Goal: Task Accomplishment & Management: Complete application form

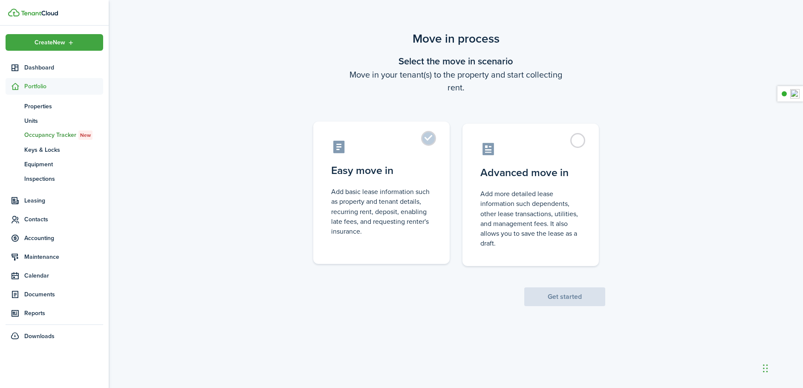
click at [389, 193] on control-radio-card-description "Add basic lease information such as property and tenant details, recurring rent…" at bounding box center [381, 211] width 101 height 49
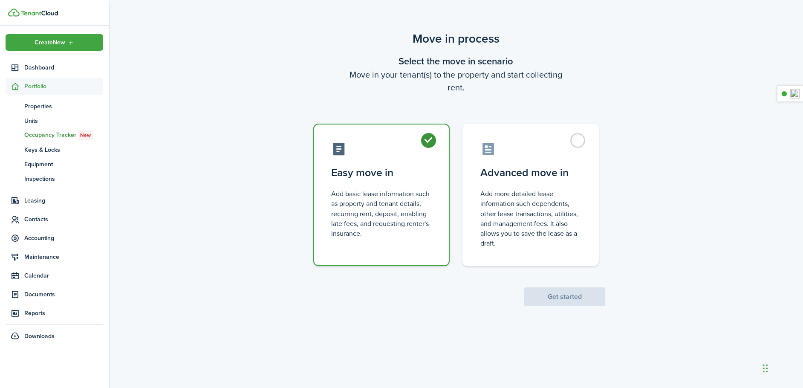
radio input "true"
click at [556, 296] on button "Get started" at bounding box center [564, 296] width 81 height 19
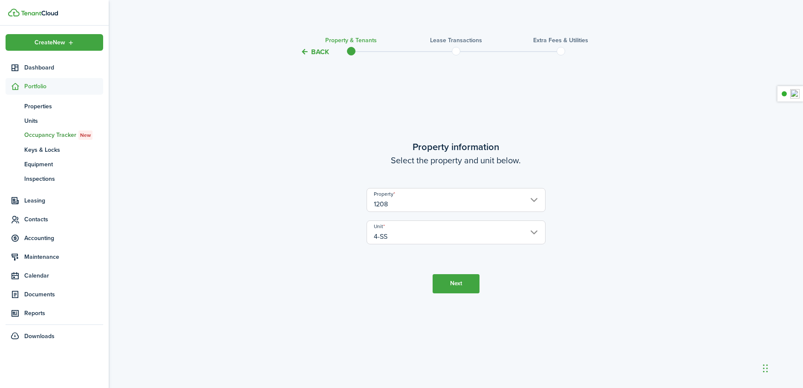
click at [452, 283] on button "Next" at bounding box center [455, 283] width 47 height 19
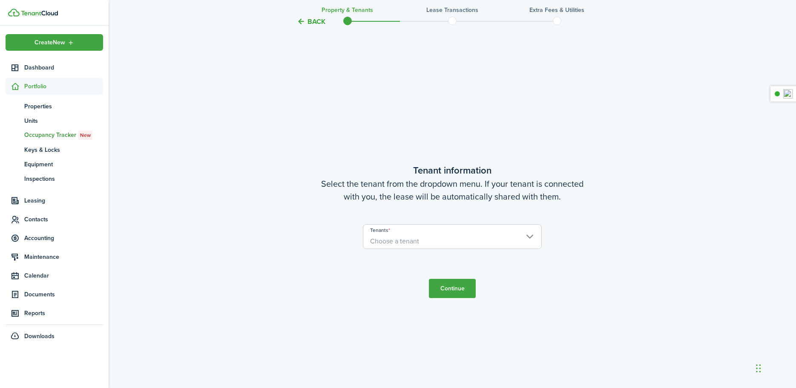
scroll to position [331, 0]
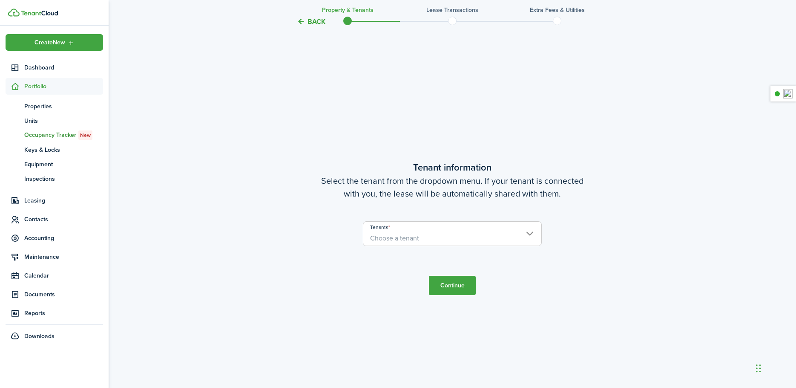
click at [408, 235] on span "Choose a tenant" at bounding box center [394, 238] width 49 height 10
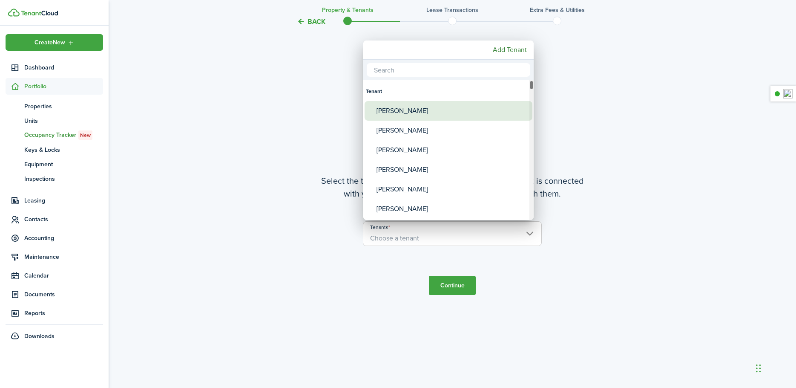
click at [394, 107] on div "[PERSON_NAME]" at bounding box center [452, 111] width 151 height 20
type input "[PERSON_NAME]"
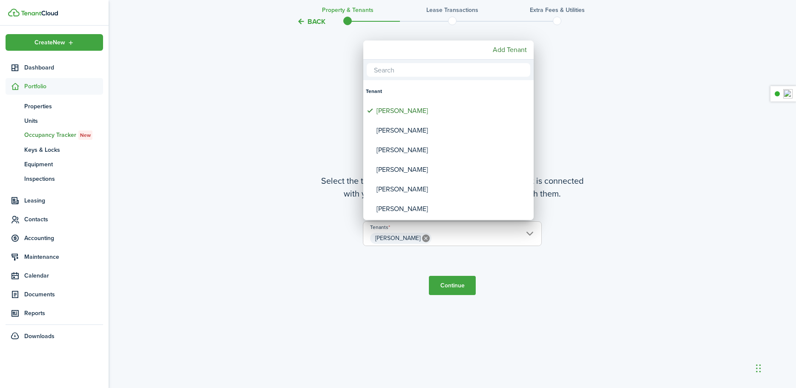
click at [451, 288] on div at bounding box center [398, 194] width 933 height 524
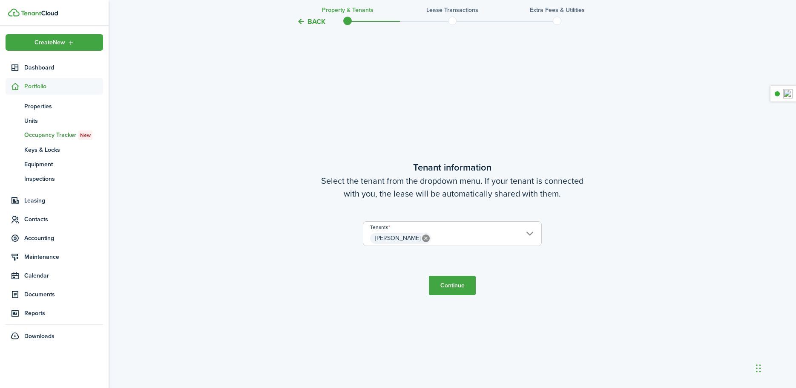
click at [451, 288] on button "Continue" at bounding box center [452, 285] width 47 height 19
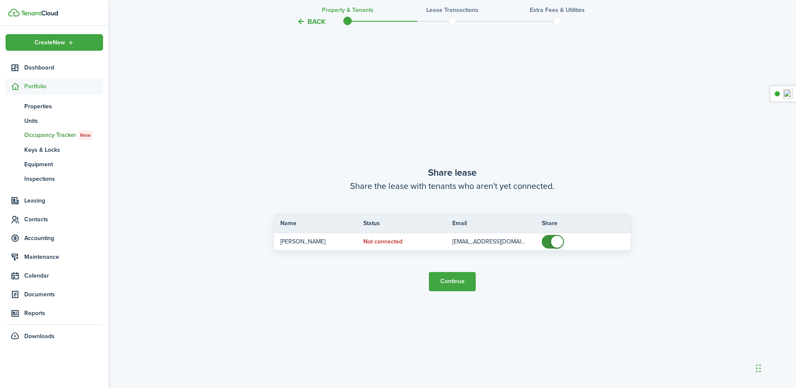
scroll to position [718, 0]
click at [449, 282] on button "Continue" at bounding box center [452, 280] width 47 height 19
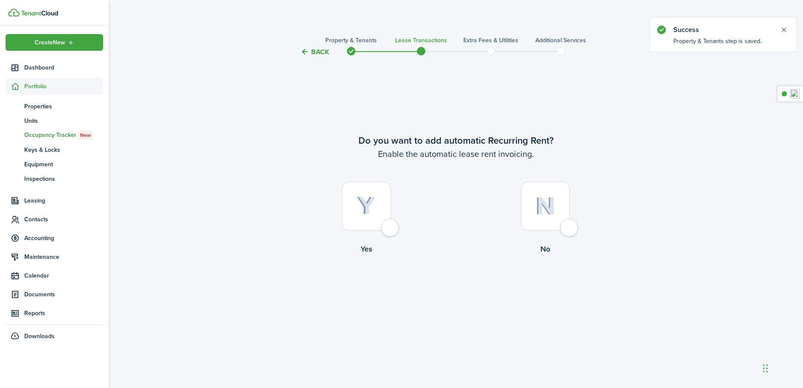
click at [391, 230] on div at bounding box center [366, 205] width 49 height 49
radio input "true"
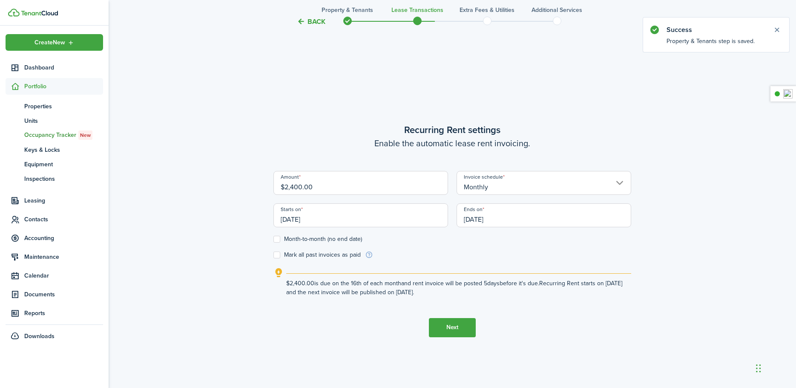
scroll to position [331, 0]
click at [336, 213] on input "[DATE]" at bounding box center [361, 213] width 175 height 24
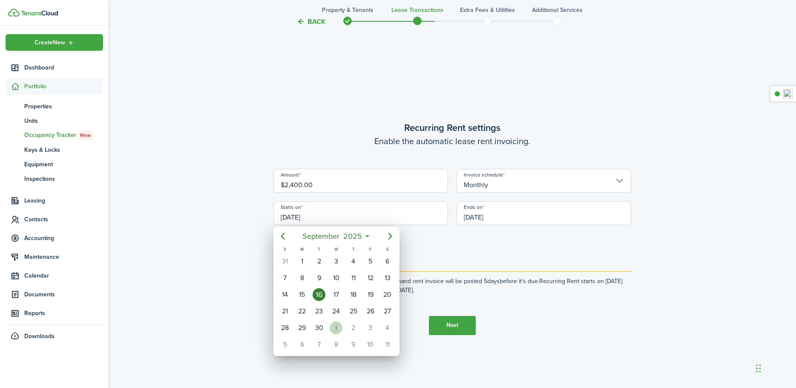
click at [337, 322] on div "1" at bounding box center [336, 327] width 13 height 13
type input "[DATE]"
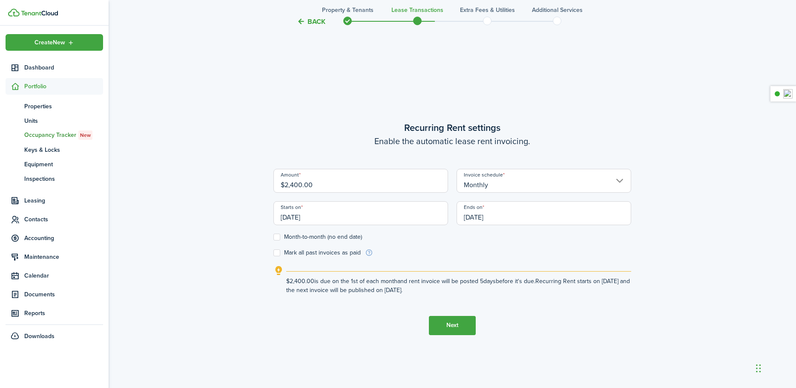
scroll to position [0, 0]
click at [476, 218] on input "[DATE]" at bounding box center [544, 213] width 175 height 24
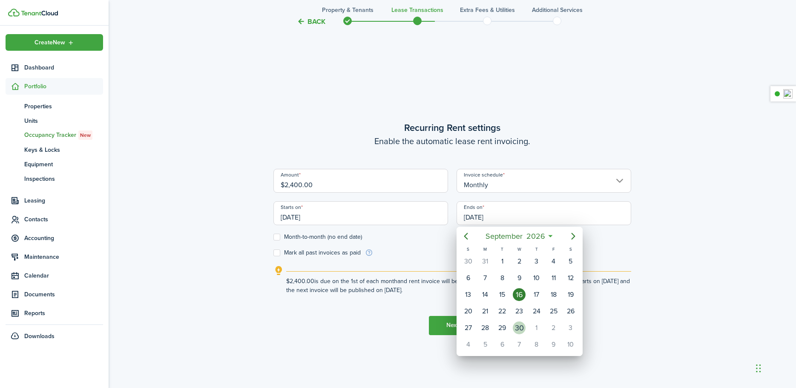
click at [522, 331] on div "30" at bounding box center [519, 327] width 13 height 13
type input "[DATE]"
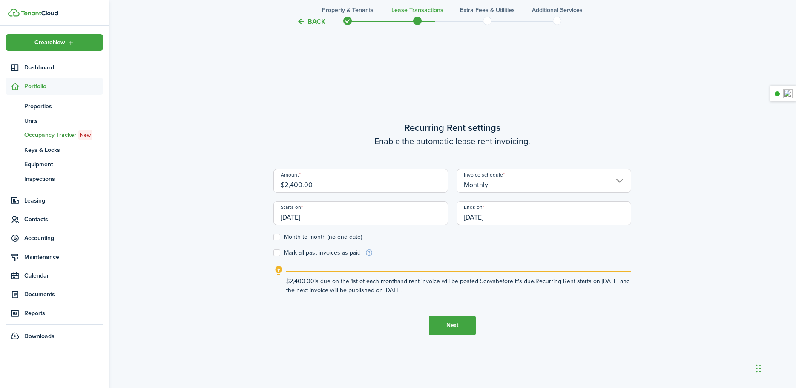
click at [448, 323] on button "Next" at bounding box center [452, 325] width 47 height 19
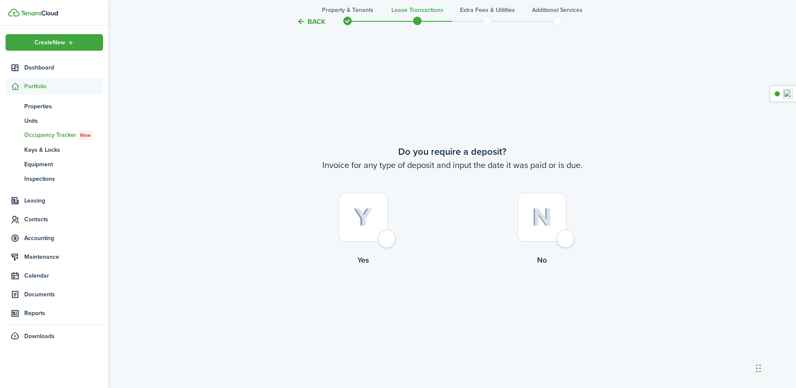
click at [382, 238] on div at bounding box center [363, 217] width 49 height 49
radio input "true"
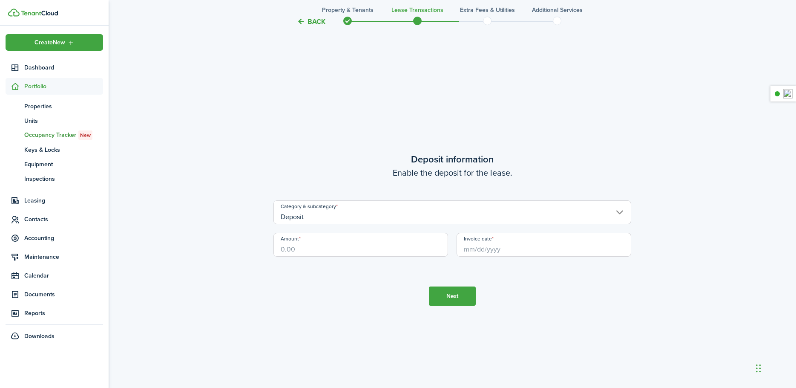
scroll to position [1106, 0]
click at [370, 246] on input "Amount" at bounding box center [361, 243] width 175 height 24
type input "$2,400.00"
click at [485, 246] on input "Invoice date" at bounding box center [544, 243] width 175 height 24
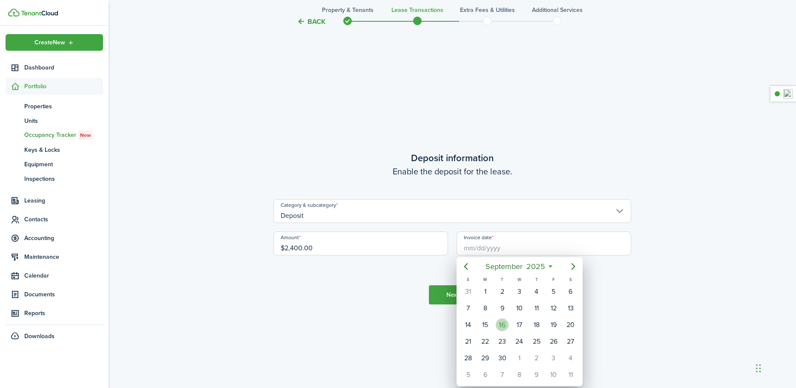
click at [506, 321] on div "16" at bounding box center [502, 324] width 13 height 13
type input "[DATE]"
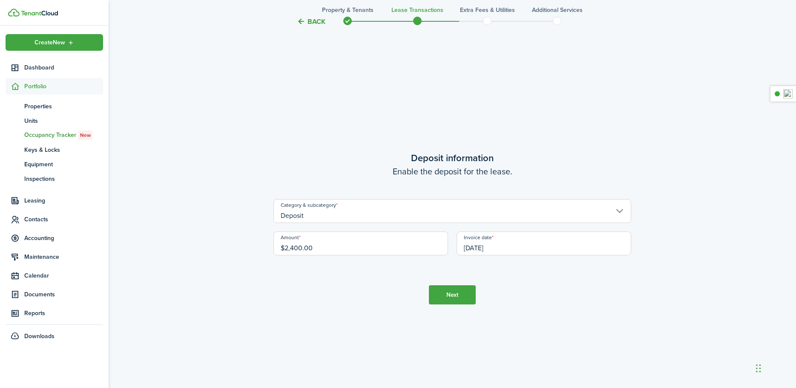
click at [468, 294] on button "Next" at bounding box center [452, 294] width 47 height 19
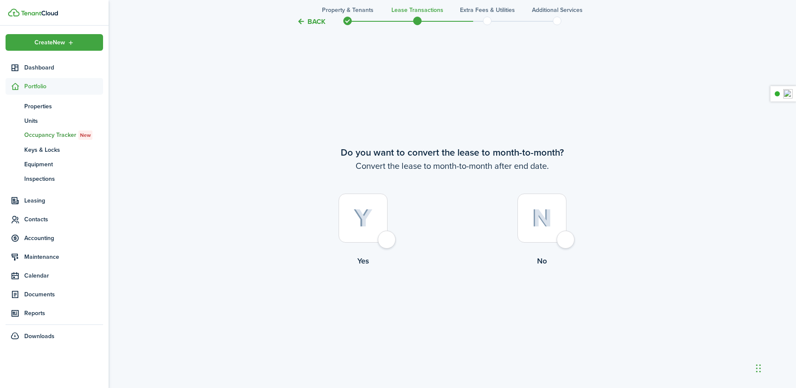
scroll to position [1494, 0]
click at [385, 241] on div at bounding box center [363, 217] width 49 height 49
radio input "true"
click at [459, 299] on button "Continue" at bounding box center [452, 300] width 47 height 19
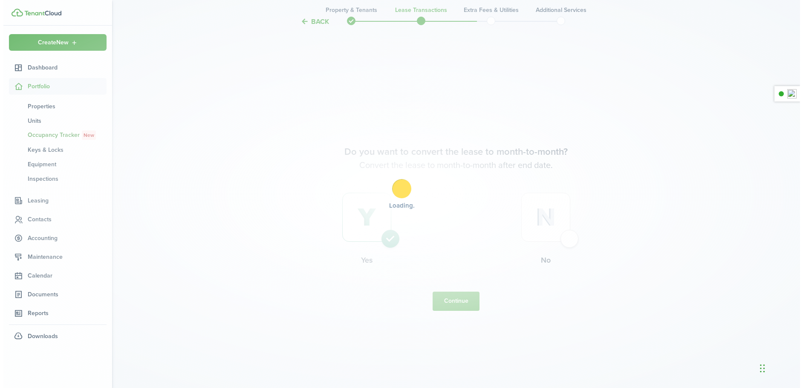
scroll to position [0, 0]
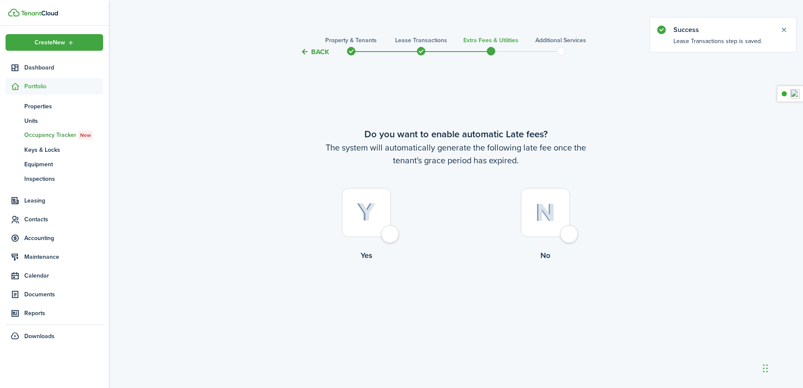
click at [388, 237] on div at bounding box center [366, 212] width 49 height 49
radio input "true"
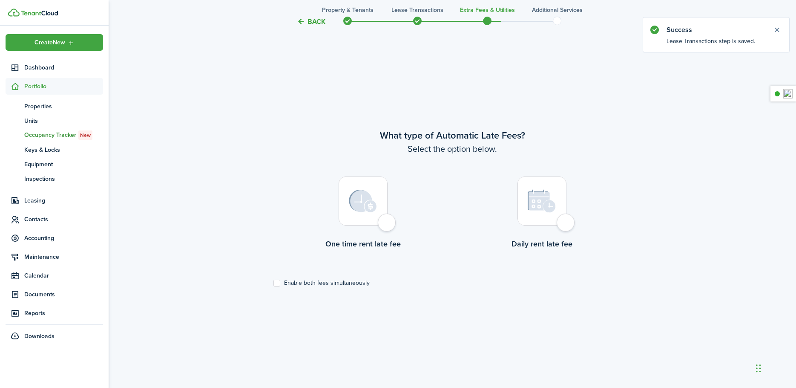
click at [379, 225] on div at bounding box center [363, 200] width 49 height 49
radio input "true"
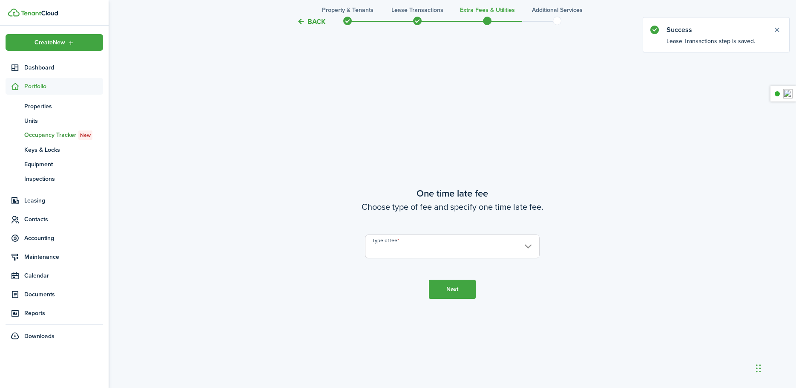
scroll to position [718, 0]
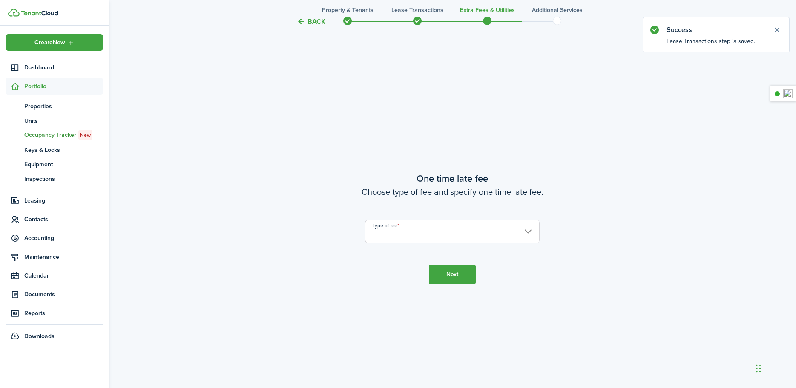
click at [387, 230] on input "Type of fee" at bounding box center [452, 231] width 175 height 24
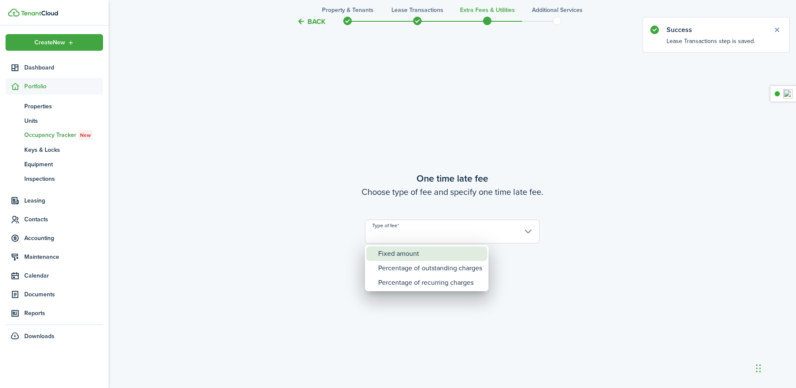
click at [392, 249] on div "Fixed amount" at bounding box center [430, 253] width 104 height 14
type input "Fixed amount"
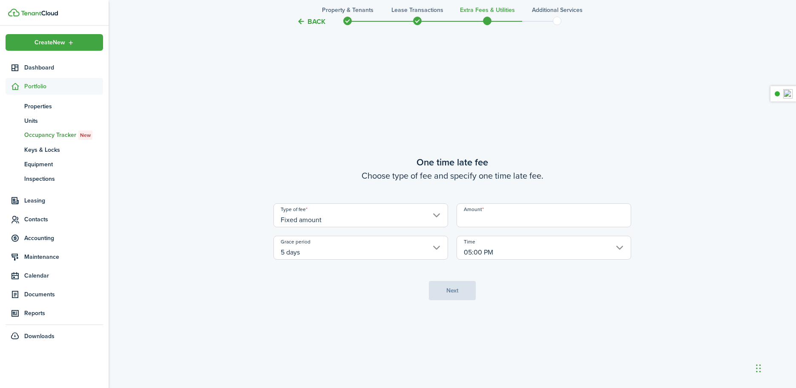
click at [479, 219] on input "Amount" at bounding box center [544, 215] width 175 height 24
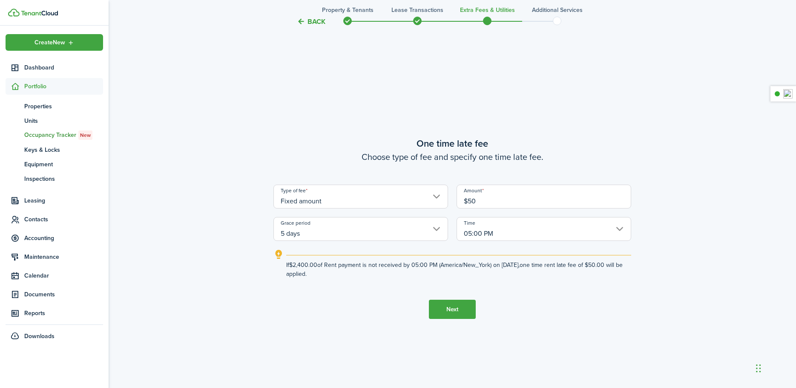
type input "$50.00"
click at [446, 310] on button "Next" at bounding box center [452, 308] width 47 height 19
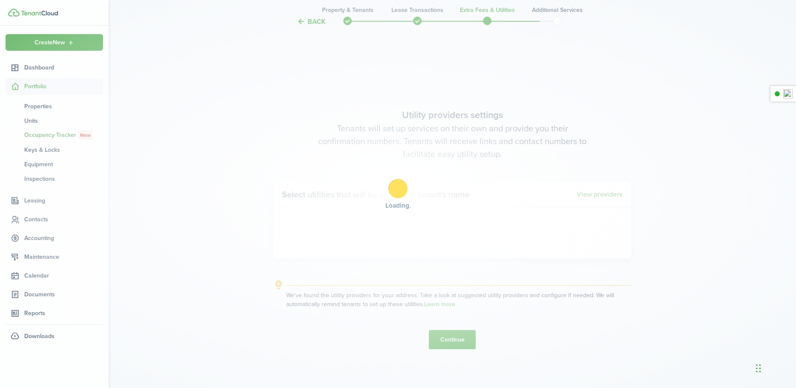
scroll to position [1106, 0]
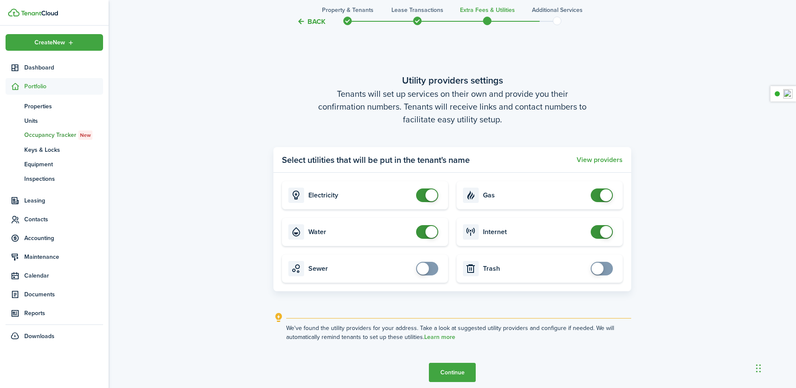
checkbox input "false"
click at [425, 198] on span at bounding box center [427, 195] width 9 height 14
click at [427, 233] on span at bounding box center [432, 232] width 12 height 12
click at [424, 232] on span at bounding box center [427, 232] width 9 height 14
checkbox input "false"
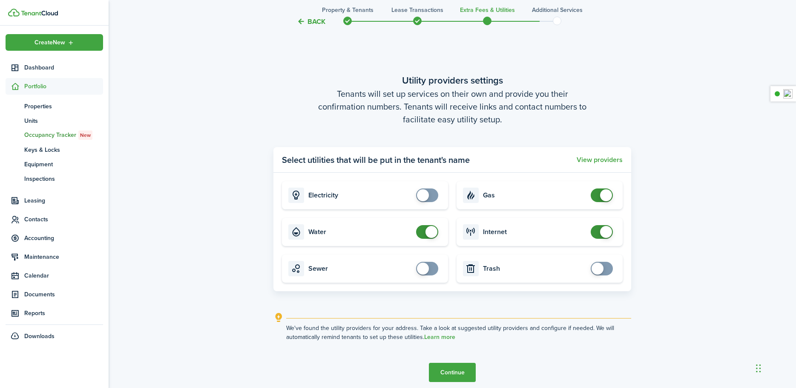
click at [429, 234] on span at bounding box center [432, 232] width 12 height 12
checkbox input "false"
click at [604, 198] on span at bounding box center [606, 195] width 12 height 12
checkbox input "false"
click at [601, 237] on span at bounding box center [602, 232] width 9 height 14
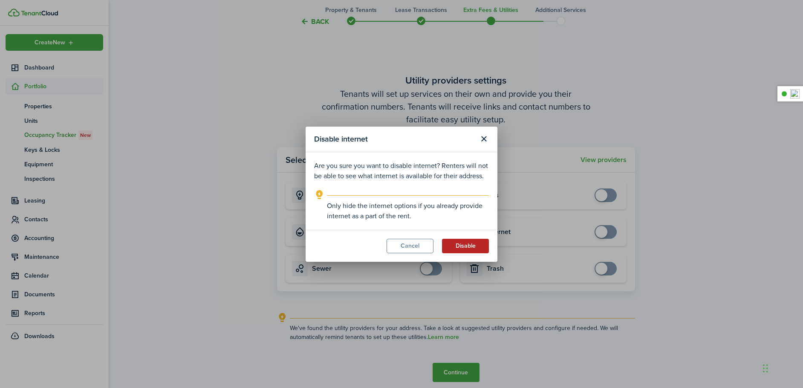
click at [468, 247] on button "Disable" at bounding box center [465, 246] width 47 height 14
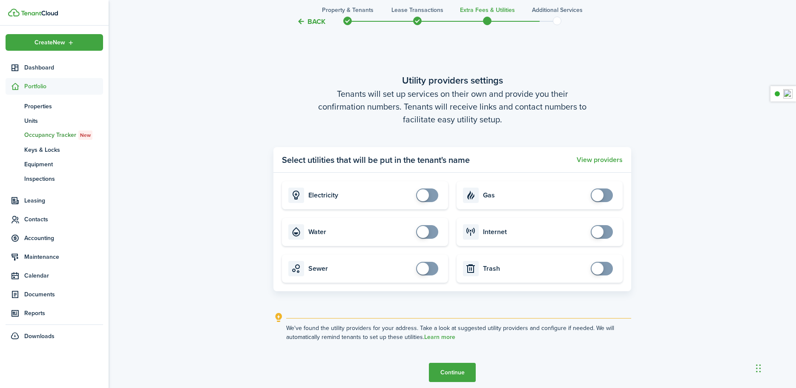
click at [455, 377] on button "Continue" at bounding box center [452, 372] width 47 height 19
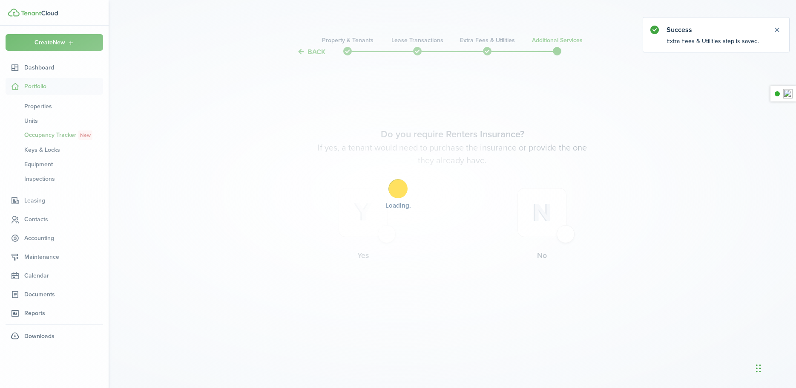
scroll to position [0, 0]
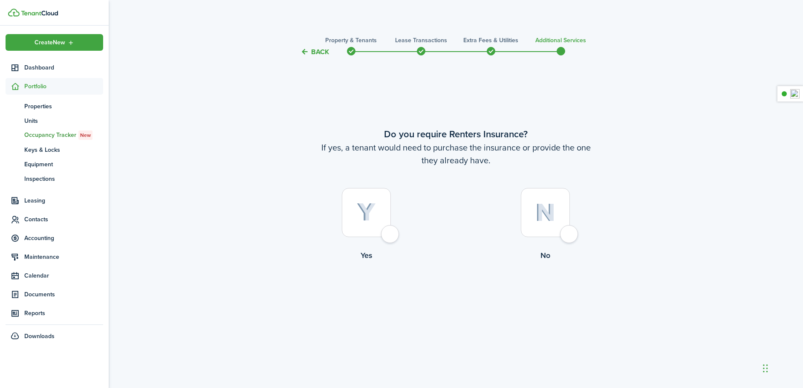
click at [570, 230] on div at bounding box center [545, 212] width 49 height 49
radio input "true"
click at [464, 297] on button "Complete move in" at bounding box center [455, 295] width 63 height 19
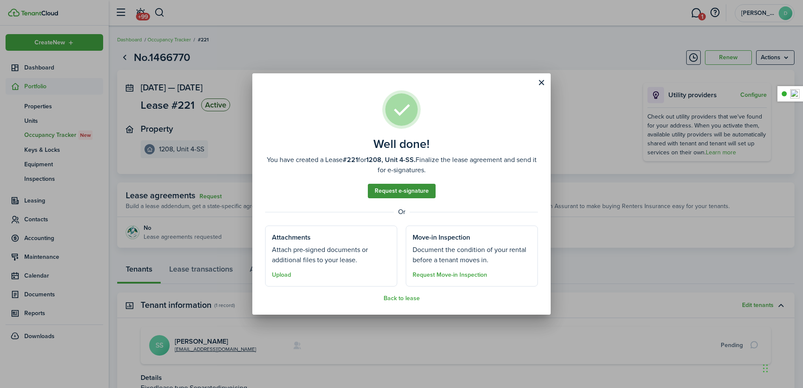
click at [420, 190] on link "Request e-signature" at bounding box center [402, 191] width 68 height 14
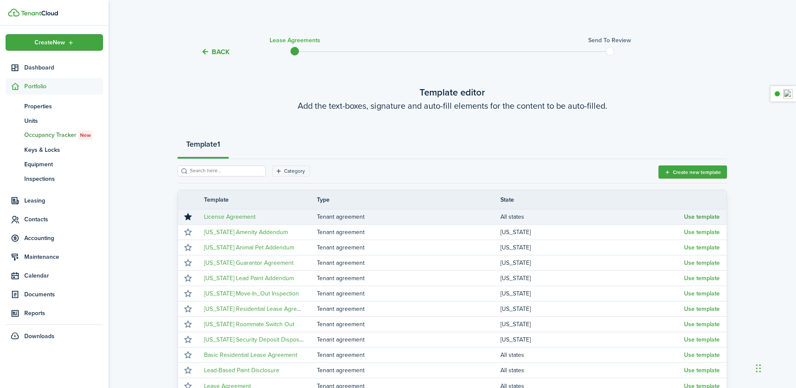
click at [718, 214] on button "Use template" at bounding box center [702, 216] width 36 height 7
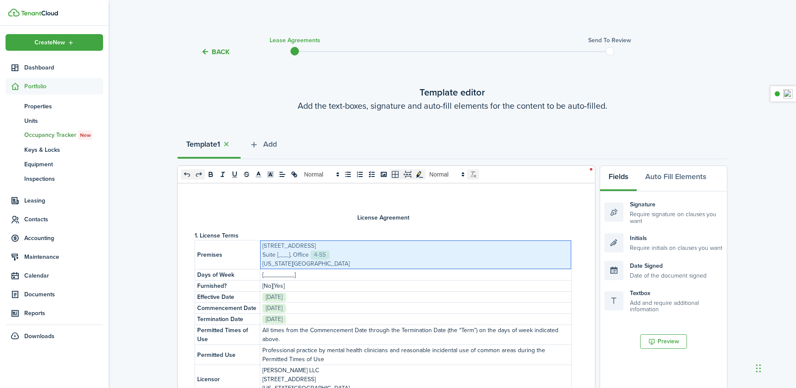
click at [294, 257] on p "Suite [___], Office ﻿﻿﻿﻿﻿﻿﻿﻿﻿﻿﻿﻿ 4-SS ﻿" at bounding box center [415, 254] width 307 height 9
click at [303, 276] on p "[_________]" at bounding box center [415, 274] width 307 height 9
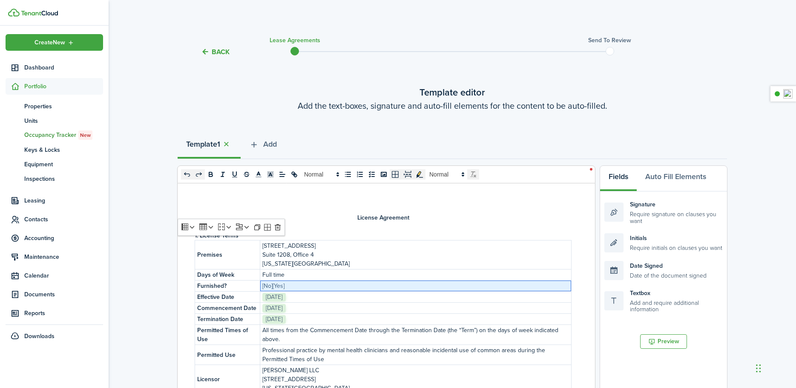
click at [305, 288] on p "[No][Yes]" at bounding box center [415, 285] width 307 height 9
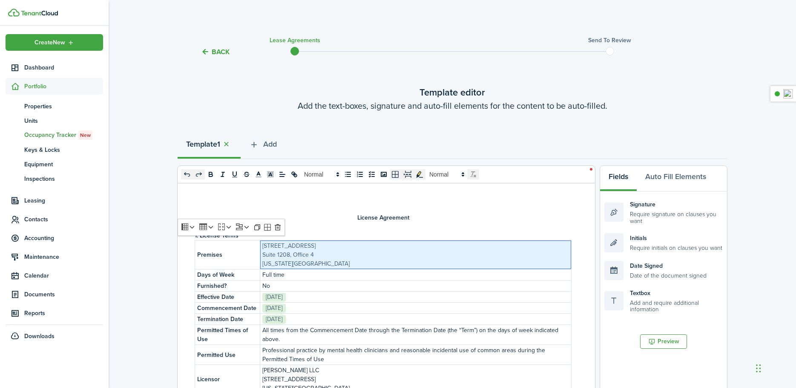
click at [374, 259] on p "[US_STATE][GEOGRAPHIC_DATA]" at bounding box center [415, 263] width 307 height 9
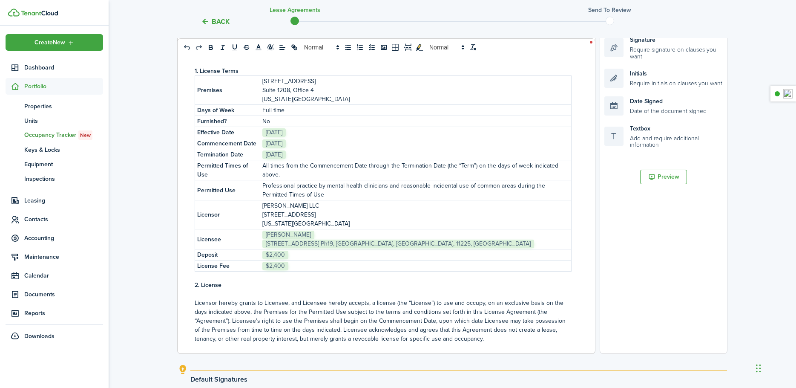
scroll to position [275, 0]
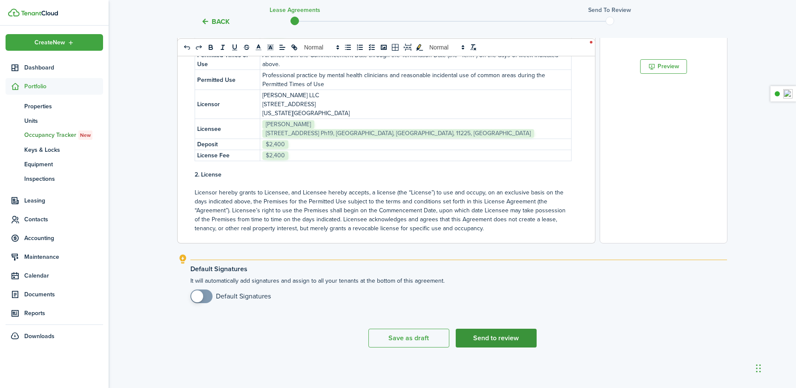
click at [514, 338] on button "Send to review" at bounding box center [496, 337] width 81 height 19
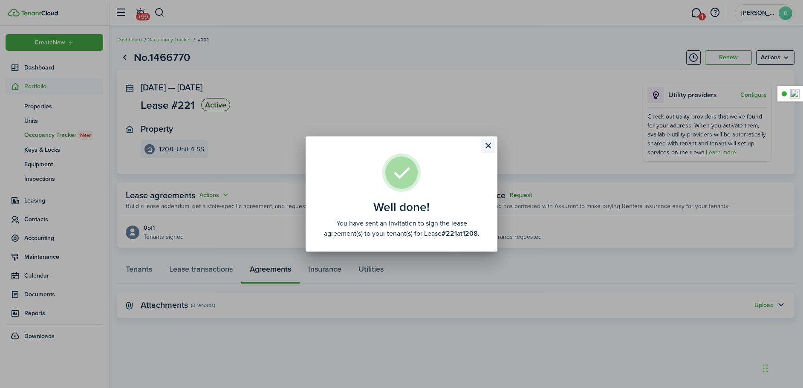
click at [488, 147] on button "Close modal" at bounding box center [488, 145] width 14 height 14
